Goal: Task Accomplishment & Management: Use online tool/utility

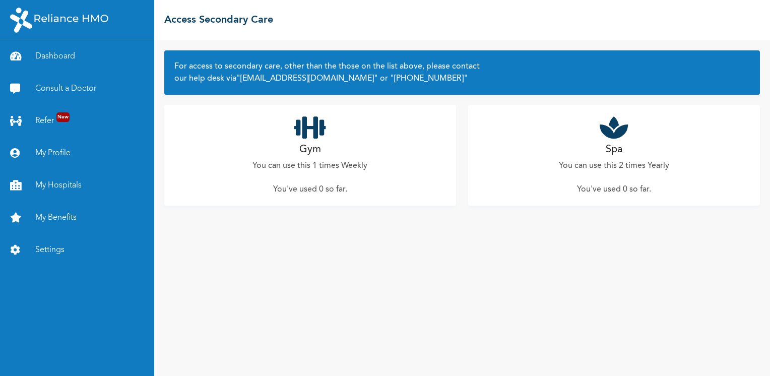
click at [304, 130] on icon at bounding box center [310, 127] width 32 height 25
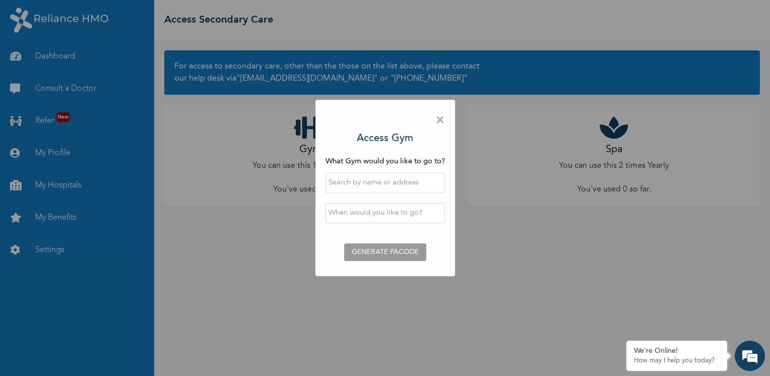
click at [376, 179] on input "text" at bounding box center [384, 183] width 119 height 20
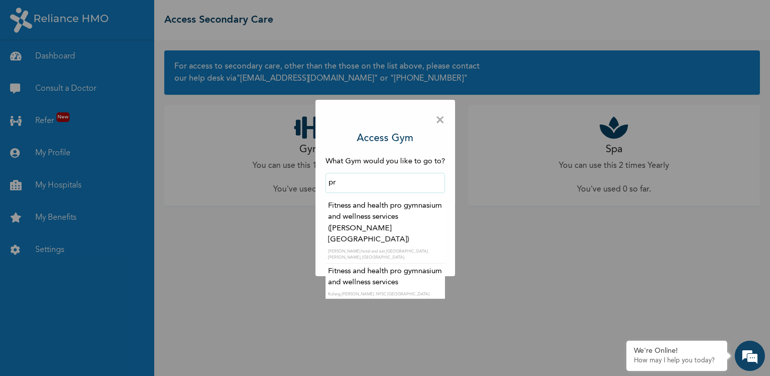
type input "p"
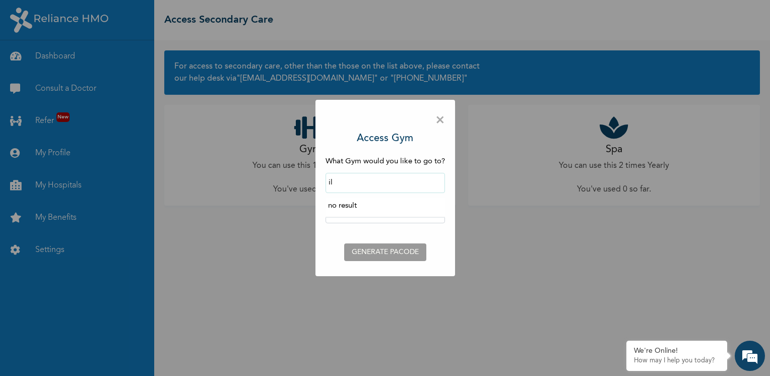
type input "i"
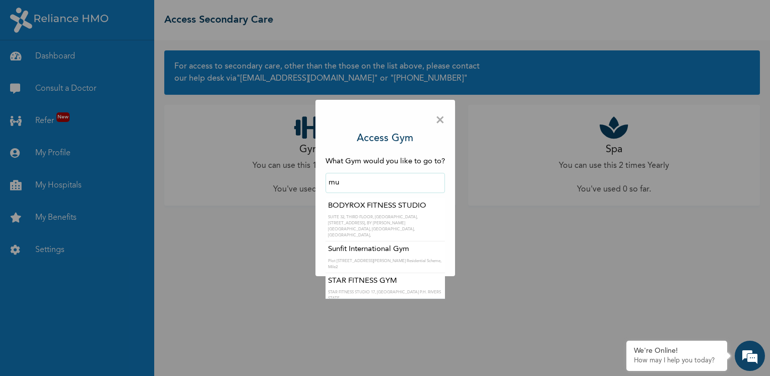
type input "m"
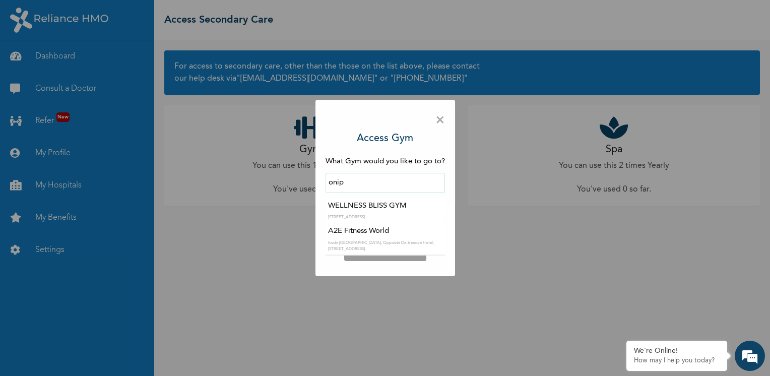
type input "A2E Fitness World"
drag, startPoint x: 394, startPoint y: 180, endPoint x: 323, endPoint y: 186, distance: 70.8
click at [323, 186] on div "× Access Gym What Gym would you like to go to? A2E Fitness World WELLNESS BLISS…" at bounding box center [385, 188] width 140 height 176
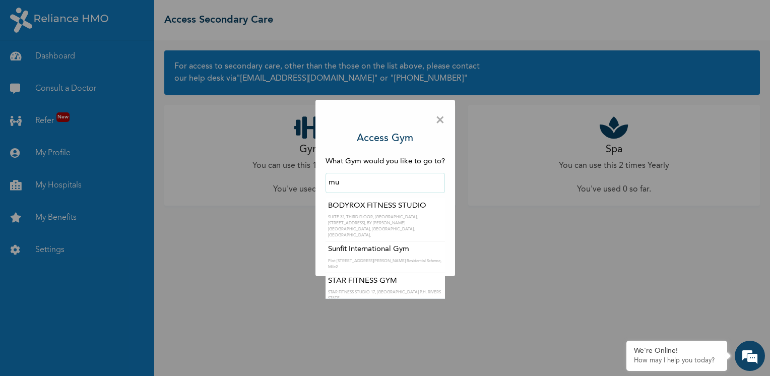
type input "m"
type input "o"
type input "Noyamayama fitness center"
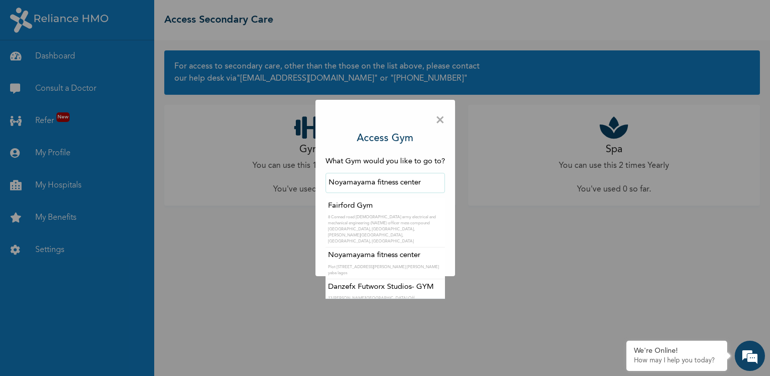
drag, startPoint x: 428, startPoint y: 182, endPoint x: 328, endPoint y: 187, distance: 99.8
click at [328, 187] on input "Noyamayama fitness center" at bounding box center [384, 183] width 119 height 20
type input "p"
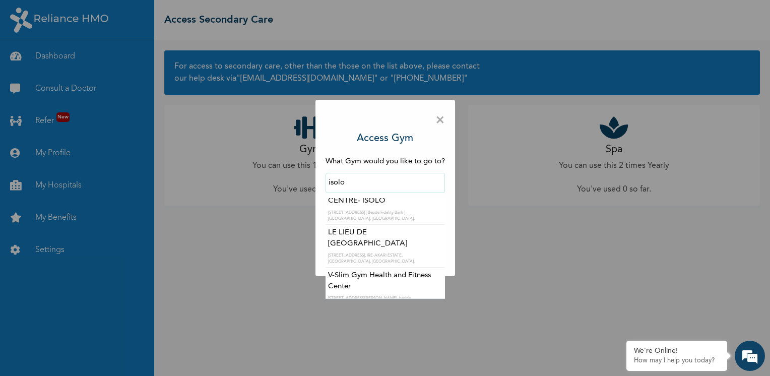
scroll to position [16, 0]
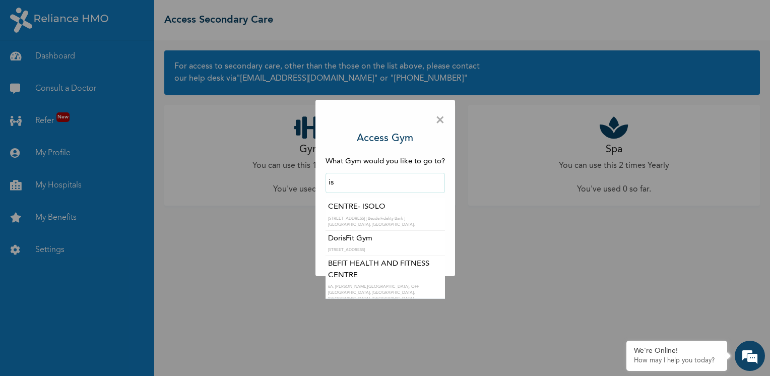
type input "i"
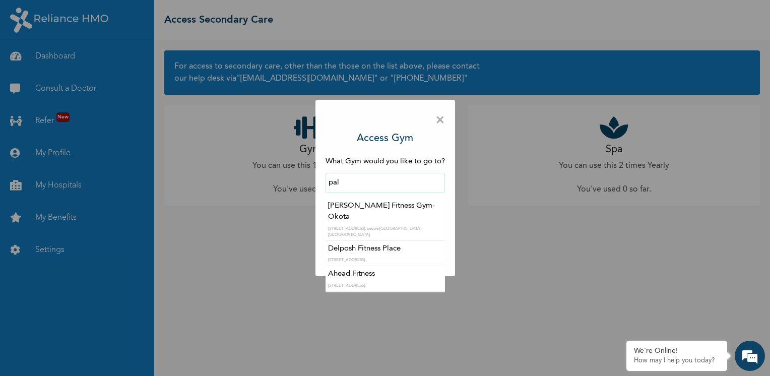
scroll to position [0, 0]
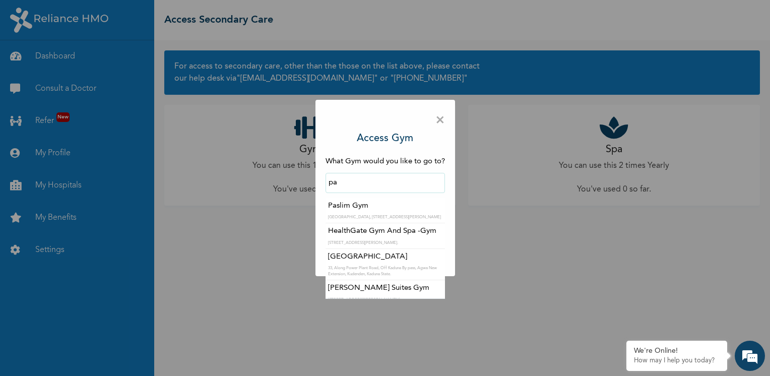
type input "p"
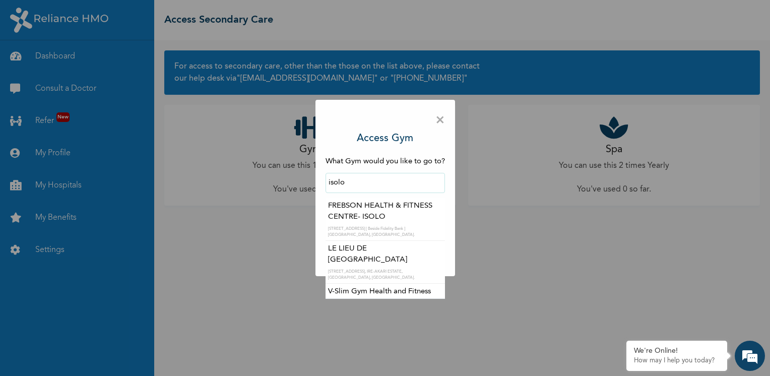
type input "FREBSON HEALTH & FITNESS CENTRE- ISOLO"
drag, startPoint x: 339, startPoint y: 182, endPoint x: 466, endPoint y: 183, distance: 126.9
click at [466, 183] on div "× Access Gym What Gym would you like to go to? FREBSON HEALTH & FITNESS CENTRE-…" at bounding box center [385, 188] width 770 height 376
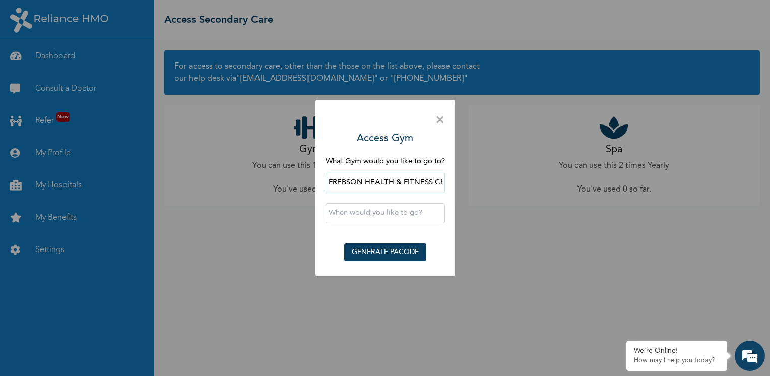
click at [171, 155] on div "× Access Gym What Gym would you like to go to? FREBSON HEALTH & FITNESS CENTRE-…" at bounding box center [385, 188] width 770 height 376
